Goal: Task Accomplishment & Management: Complete application form

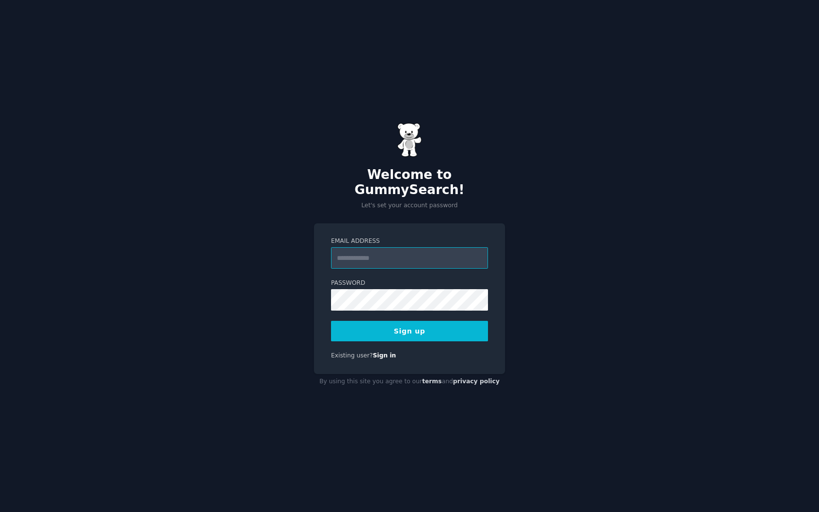
type input "**********"
click at [393, 323] on button "Sign up" at bounding box center [409, 331] width 157 height 20
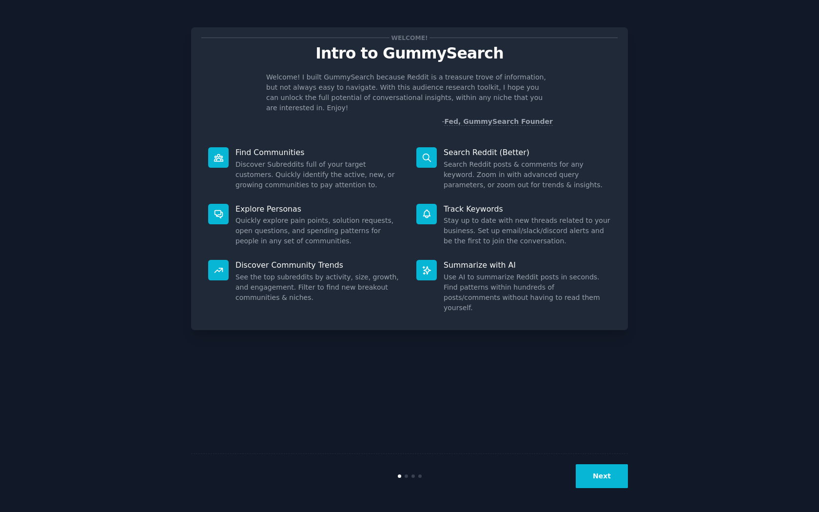
click at [616, 473] on button "Next" at bounding box center [602, 476] width 52 height 24
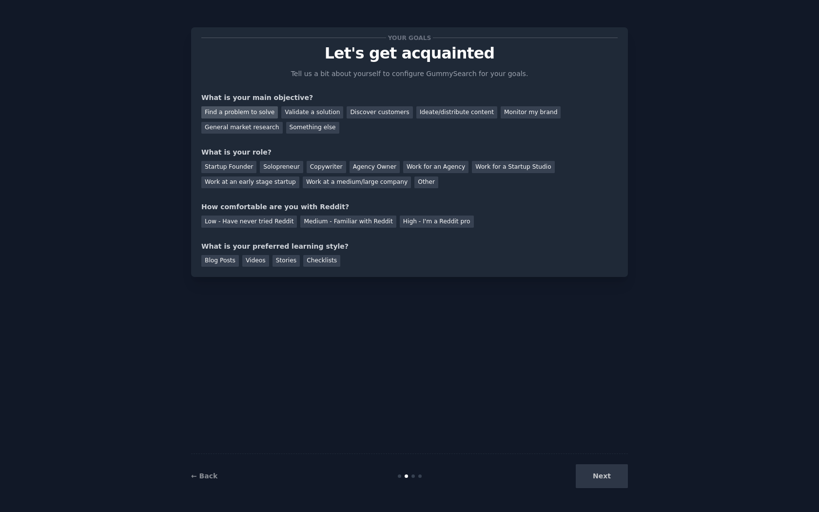
click at [229, 109] on div "Find a problem to solve" at bounding box center [239, 112] width 77 height 12
click at [287, 114] on div "Validate a solution" at bounding box center [312, 112] width 62 height 12
click at [245, 105] on div "Find a problem to solve Validate a solution Discover customers Ideate/distribut…" at bounding box center [409, 118] width 416 height 31
click at [239, 109] on div "Find a problem to solve" at bounding box center [239, 112] width 77 height 12
click at [242, 167] on div "Startup Founder" at bounding box center [228, 167] width 55 height 12
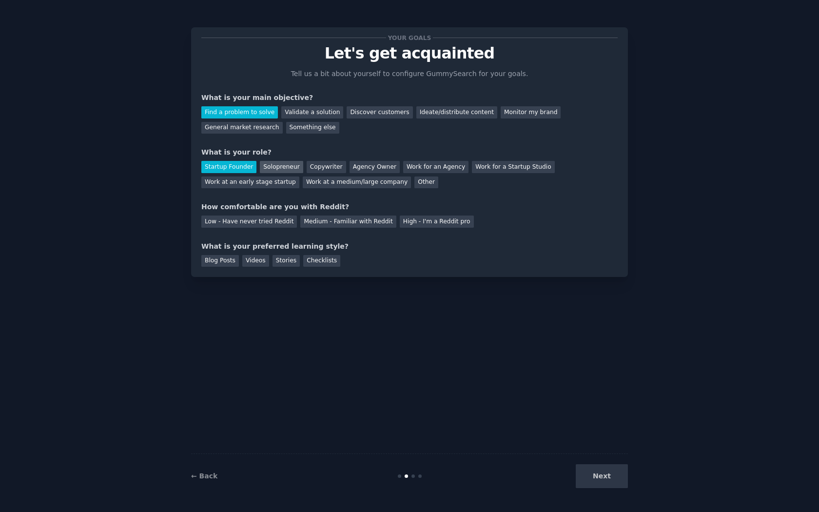
click at [279, 166] on div "Solopreneur" at bounding box center [281, 167] width 43 height 12
click at [361, 221] on div "Medium - Familiar with Reddit" at bounding box center [348, 221] width 96 height 12
click at [258, 255] on div "Videos" at bounding box center [255, 261] width 27 height 12
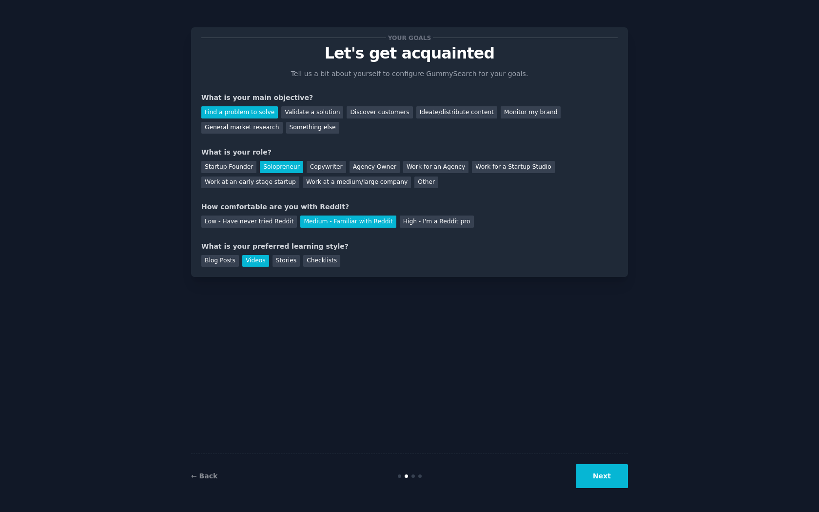
click at [618, 476] on button "Next" at bounding box center [602, 476] width 52 height 24
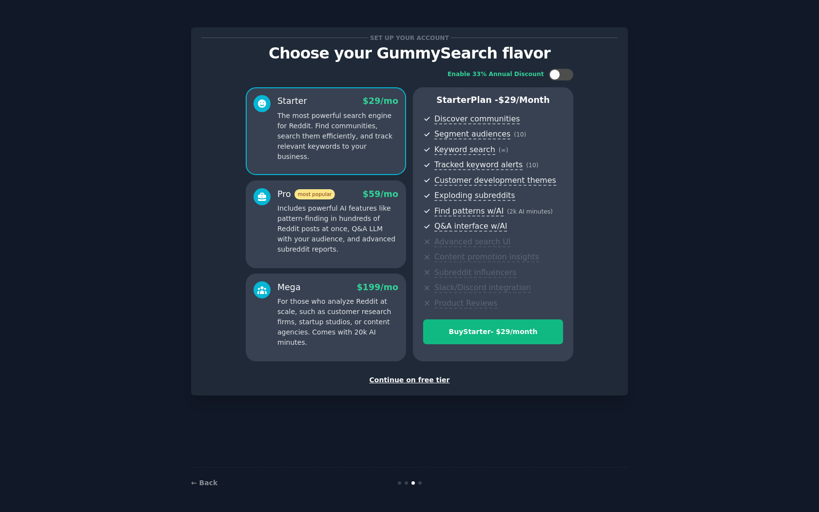
click at [269, 106] on span at bounding box center [261, 103] width 17 height 17
click at [415, 375] on div "Continue on free tier" at bounding box center [409, 380] width 416 height 10
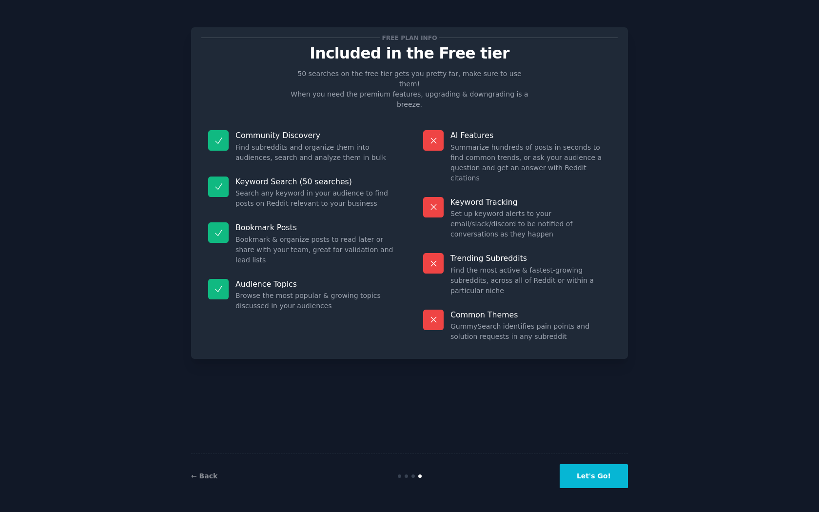
click at [580, 471] on button "Let's Go!" at bounding box center [594, 476] width 68 height 24
